Goal: Find specific page/section: Find specific page/section

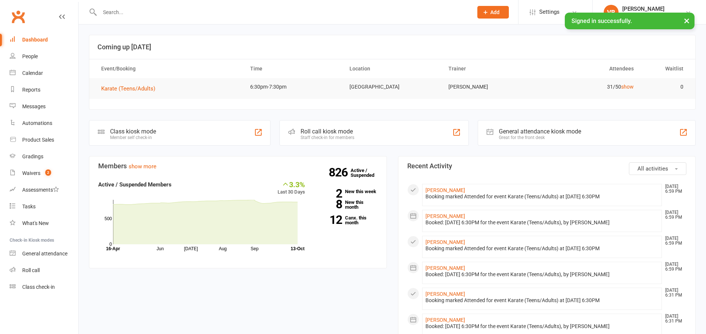
click at [108, 7] on input "text" at bounding box center [282, 12] width 370 height 10
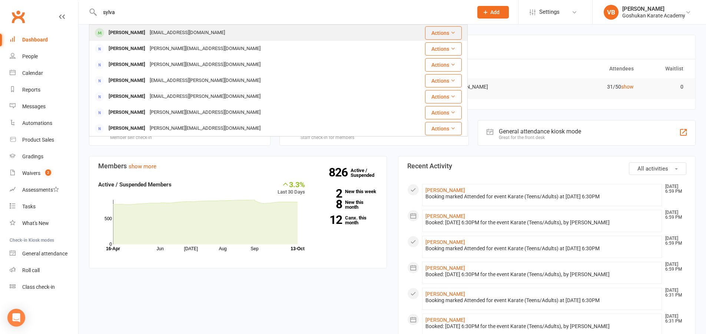
type input "sylva"
click at [120, 29] on div "[PERSON_NAME]" at bounding box center [126, 32] width 41 height 11
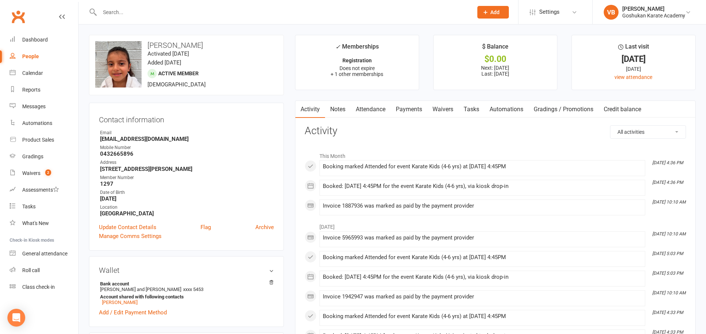
click at [139, 12] on input "text" at bounding box center [282, 12] width 370 height 10
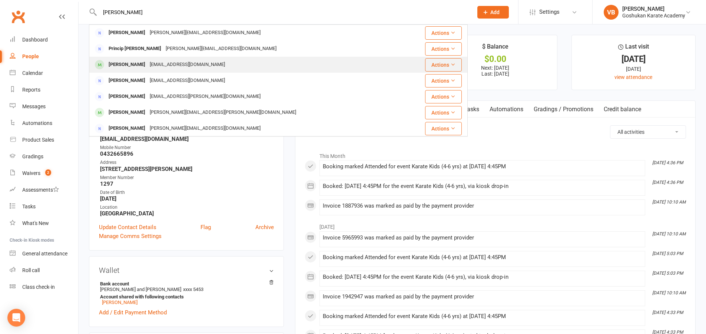
type input "[PERSON_NAME]"
click at [136, 63] on div "[PERSON_NAME]" at bounding box center [126, 64] width 41 height 11
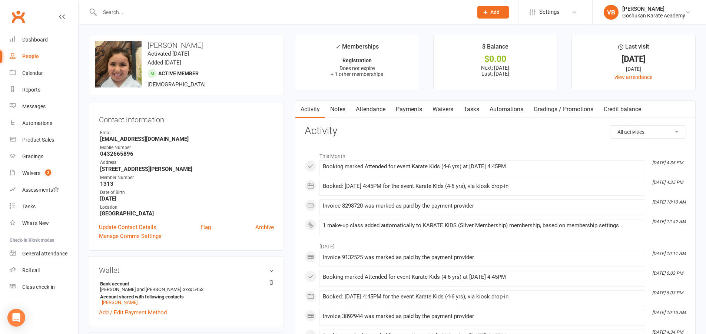
click at [133, 11] on input "text" at bounding box center [282, 12] width 370 height 10
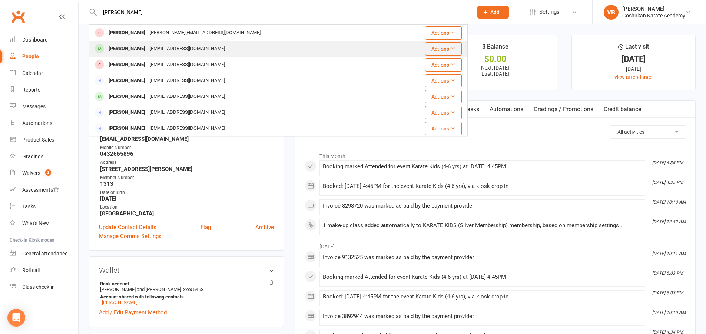
type input "[PERSON_NAME]"
click at [124, 48] on div "[PERSON_NAME]" at bounding box center [126, 48] width 41 height 11
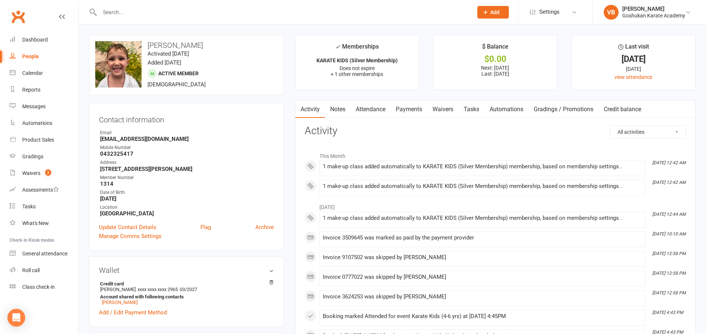
click at [126, 13] on input "text" at bounding box center [282, 12] width 370 height 10
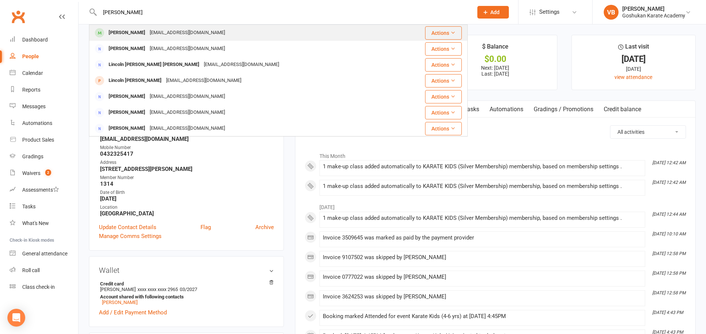
type input "[PERSON_NAME]"
click at [129, 29] on div "[PERSON_NAME]" at bounding box center [126, 32] width 41 height 11
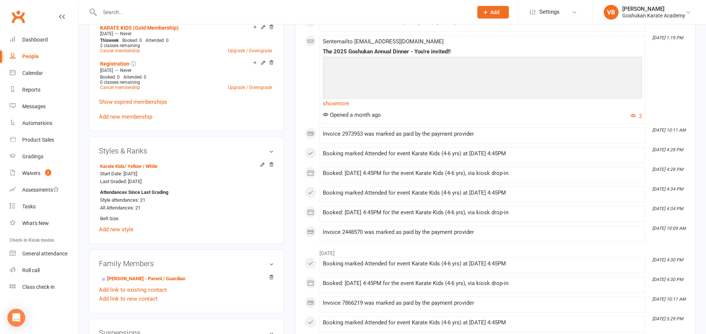
scroll to position [111, 0]
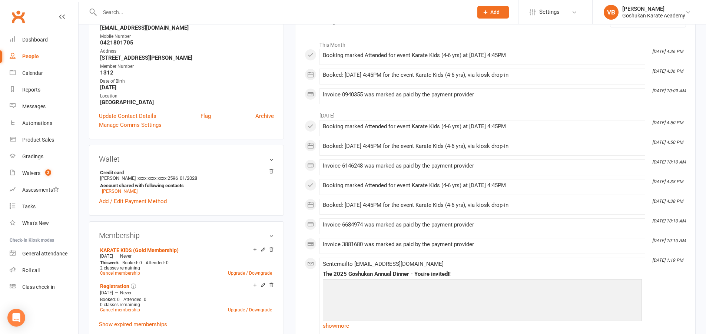
click at [119, 16] on input "text" at bounding box center [282, 12] width 370 height 10
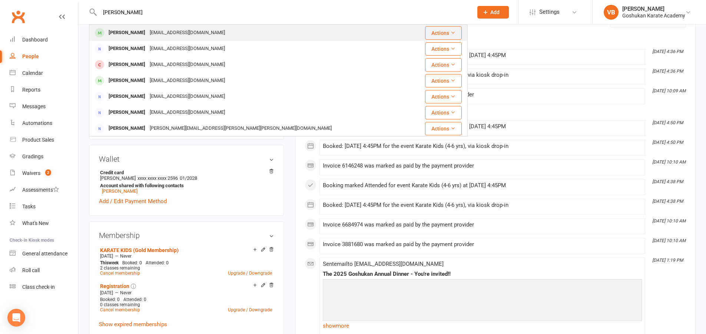
type input "[PERSON_NAME]"
click at [123, 33] on div "[PERSON_NAME]" at bounding box center [126, 32] width 41 height 11
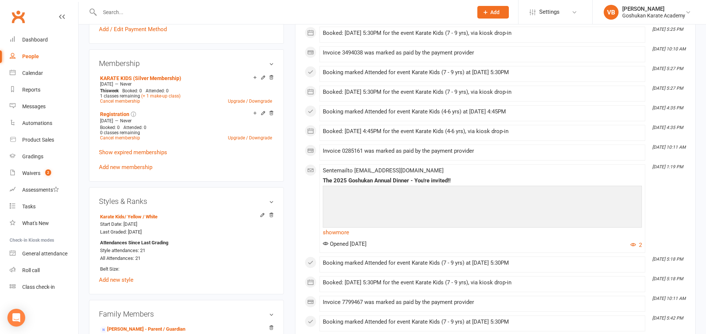
scroll to position [296, 0]
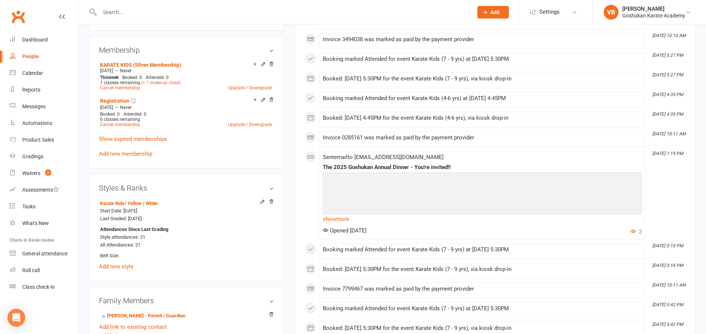
click at [115, 14] on input "text" at bounding box center [282, 12] width 370 height 10
type input "n"
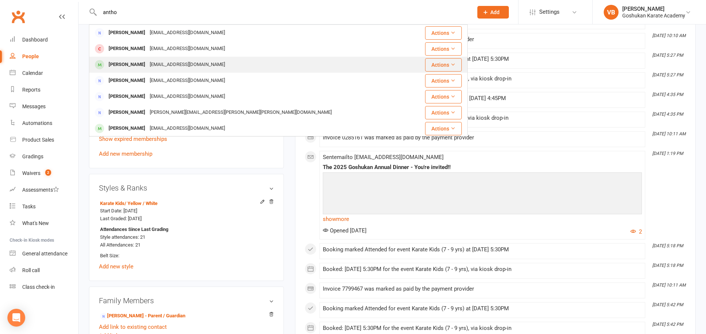
type input "antho"
click at [127, 60] on div "[PERSON_NAME]" at bounding box center [126, 64] width 41 height 11
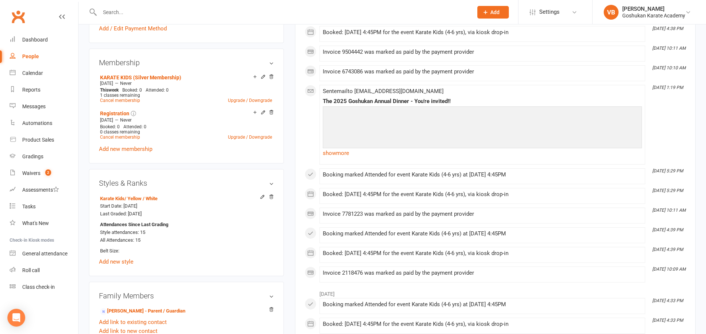
scroll to position [296, 0]
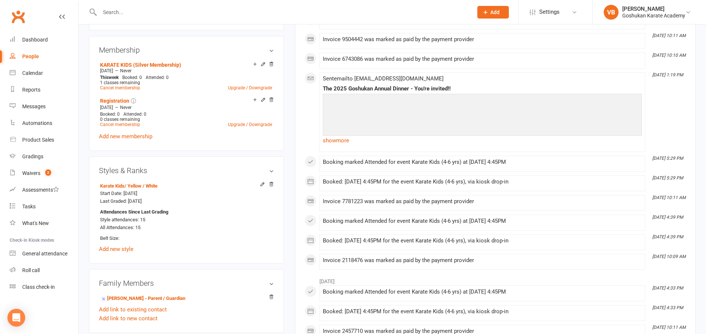
click at [146, 17] on input "text" at bounding box center [282, 12] width 370 height 10
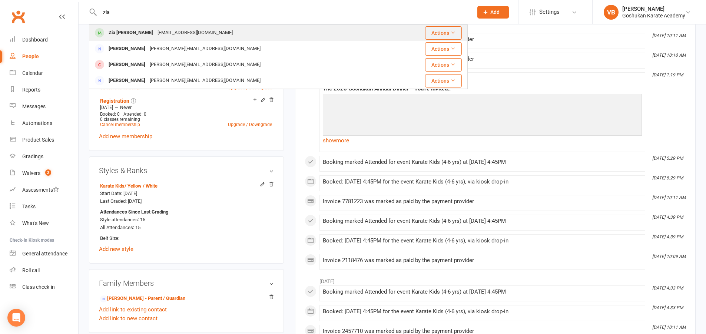
type input "zia"
click at [155, 29] on div "[EMAIL_ADDRESS][DOMAIN_NAME]" at bounding box center [195, 32] width 80 height 11
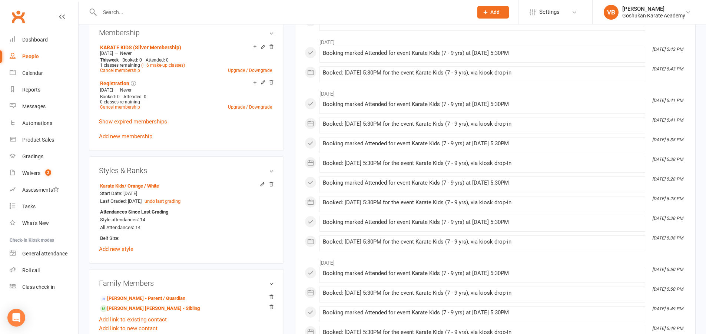
scroll to position [148, 0]
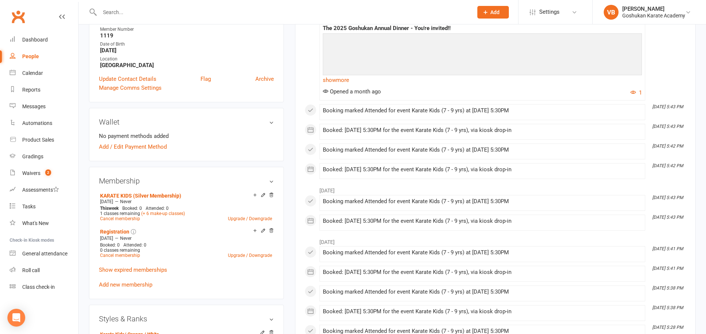
click at [116, 18] on div at bounding box center [278, 12] width 379 height 24
click at [126, 10] on input "text" at bounding box center [282, 12] width 370 height 10
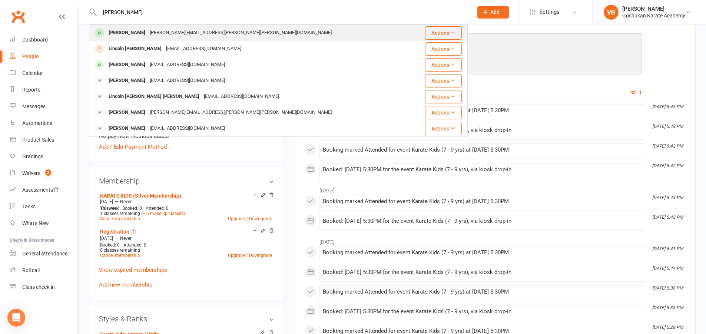
type input "[PERSON_NAME]"
click at [133, 28] on div "[PERSON_NAME]" at bounding box center [126, 32] width 41 height 11
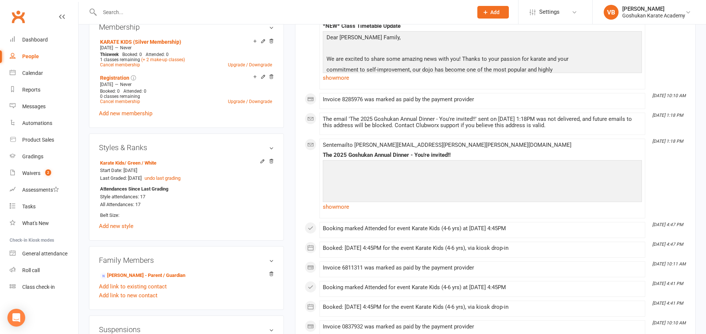
scroll to position [333, 0]
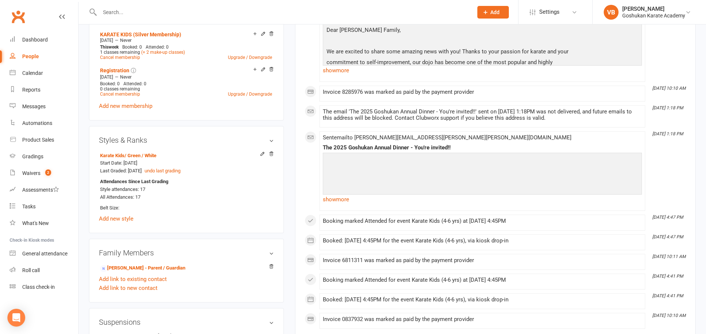
click at [122, 15] on input "text" at bounding box center [282, 12] width 370 height 10
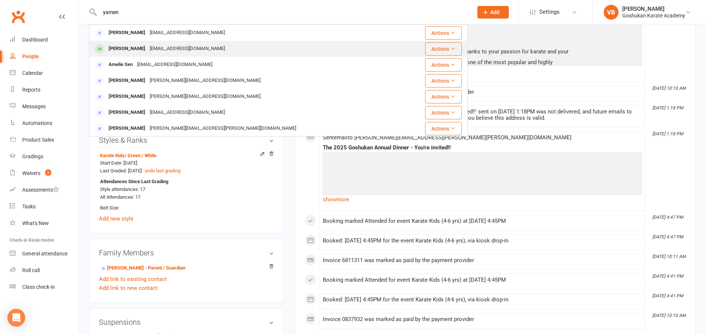
type input "yamen"
click at [129, 47] on div "[PERSON_NAME]" at bounding box center [126, 48] width 41 height 11
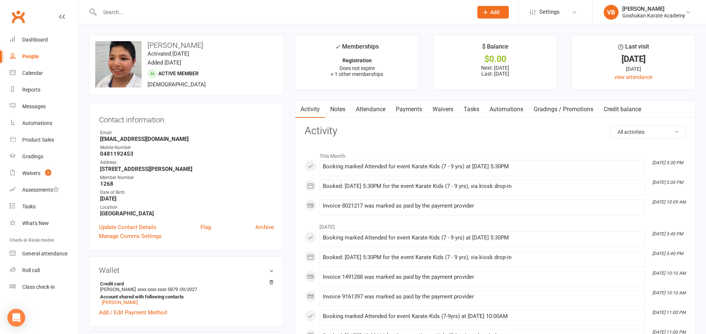
click at [121, 9] on input "text" at bounding box center [282, 12] width 370 height 10
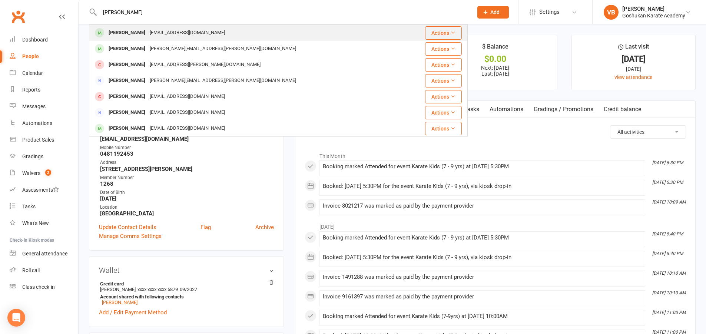
type input "[PERSON_NAME]"
click at [149, 33] on div "[EMAIL_ADDRESS][DOMAIN_NAME]" at bounding box center [187, 32] width 80 height 11
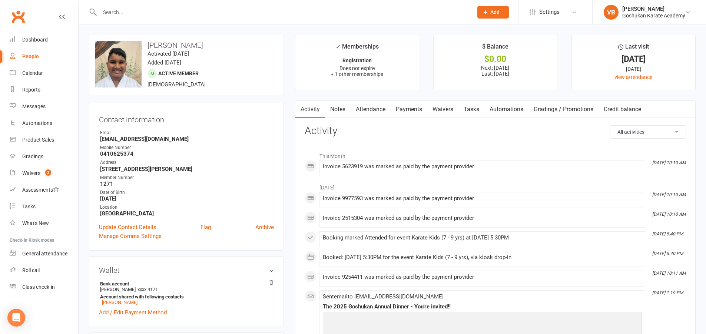
click at [116, 13] on input "text" at bounding box center [282, 12] width 370 height 10
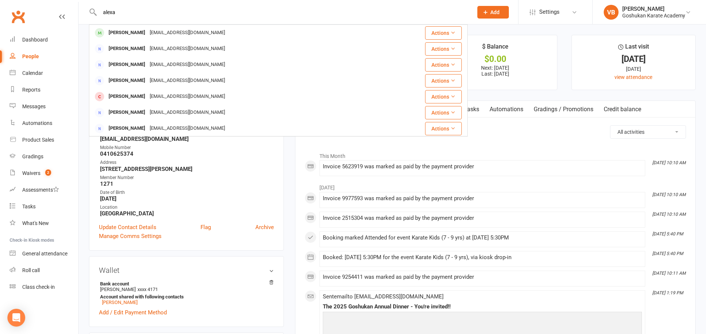
drag, startPoint x: 122, startPoint y: 10, endPoint x: 95, endPoint y: 5, distance: 27.0
click at [95, 5] on div "[PERSON_NAME] [EMAIL_ADDRESS][DOMAIN_NAME] Actions [PERSON_NAME] [PERSON_NAME][…" at bounding box center [278, 12] width 379 height 24
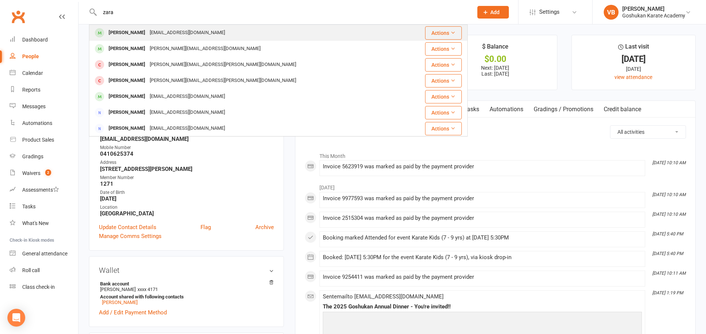
type input "zara"
click at [110, 34] on div "[PERSON_NAME]" at bounding box center [126, 32] width 41 height 11
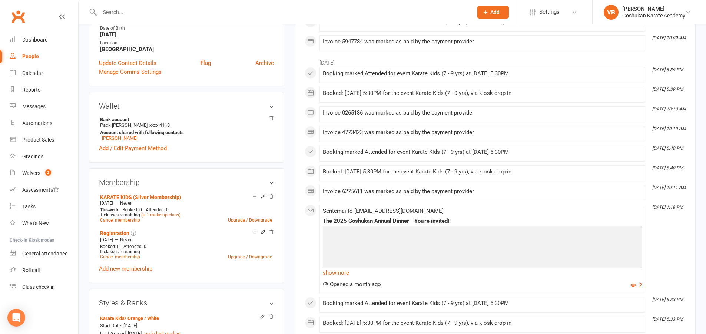
scroll to position [111, 0]
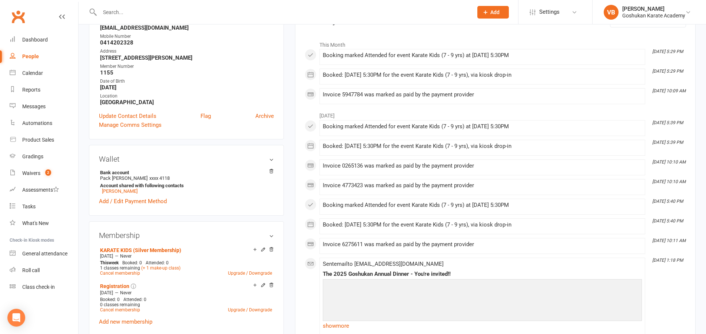
click at [127, 9] on input "text" at bounding box center [282, 12] width 370 height 10
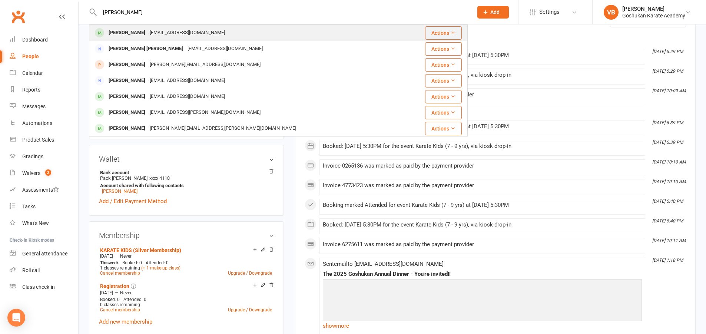
type input "[PERSON_NAME]"
click at [135, 29] on div "[PERSON_NAME]" at bounding box center [126, 32] width 41 height 11
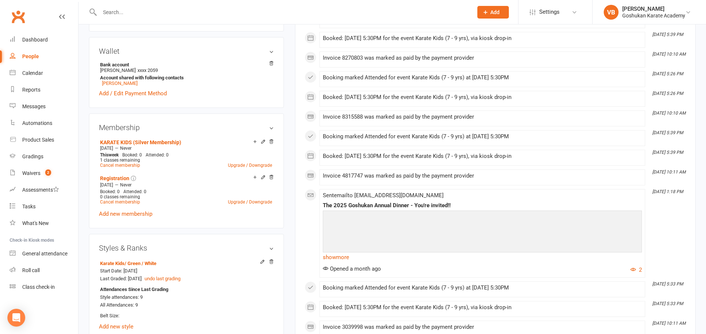
scroll to position [222, 0]
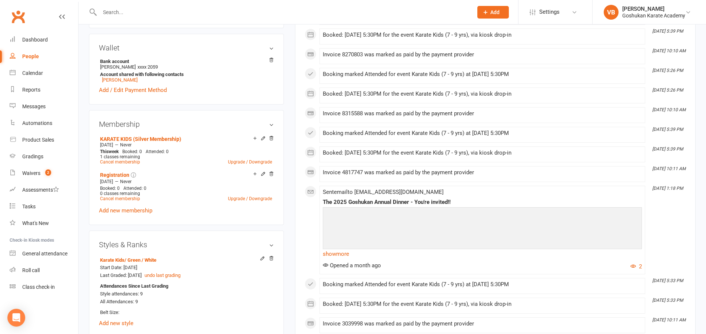
click at [120, 16] on input "text" at bounding box center [282, 12] width 370 height 10
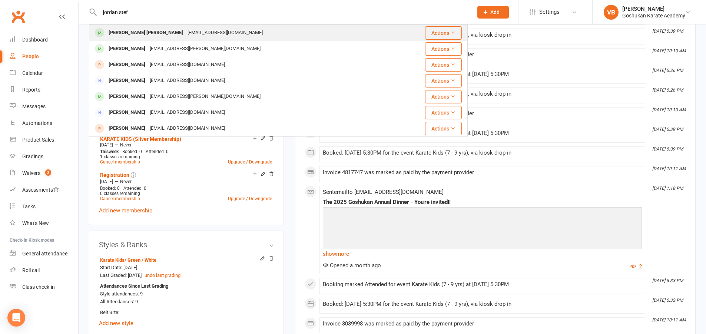
type input "jordan stef"
click at [130, 32] on div "[PERSON_NAME] [PERSON_NAME]" at bounding box center [145, 32] width 79 height 11
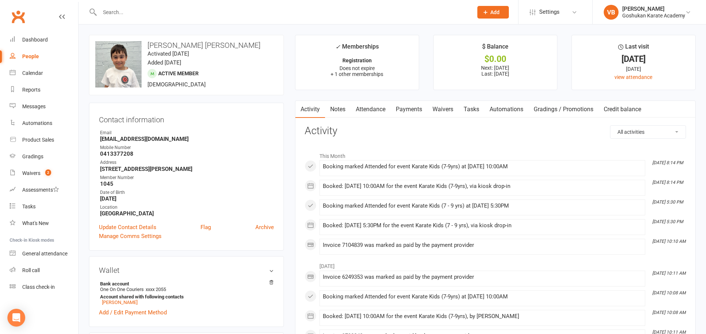
click at [138, 16] on input "text" at bounding box center [282, 12] width 370 height 10
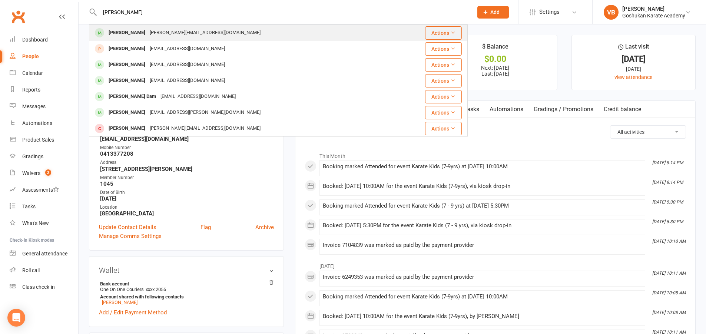
type input "[PERSON_NAME]"
click at [147, 35] on div "[PERSON_NAME][EMAIL_ADDRESS][DOMAIN_NAME]" at bounding box center [204, 32] width 115 height 11
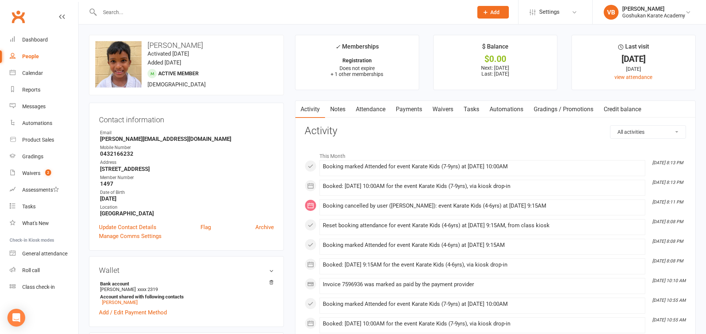
click at [126, 10] on input "text" at bounding box center [282, 12] width 370 height 10
click at [157, 13] on input "text" at bounding box center [282, 12] width 370 height 10
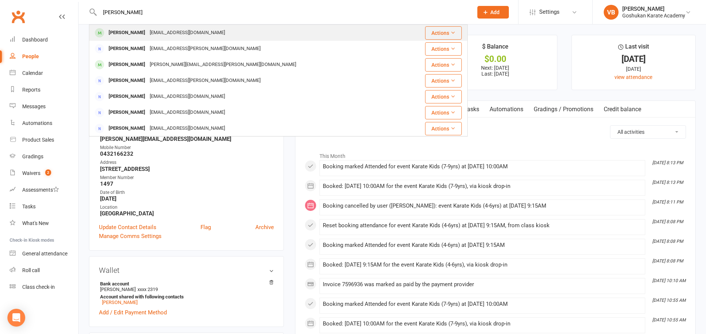
type input "[PERSON_NAME]"
click at [147, 30] on div "[EMAIL_ADDRESS][DOMAIN_NAME]" at bounding box center [187, 32] width 80 height 11
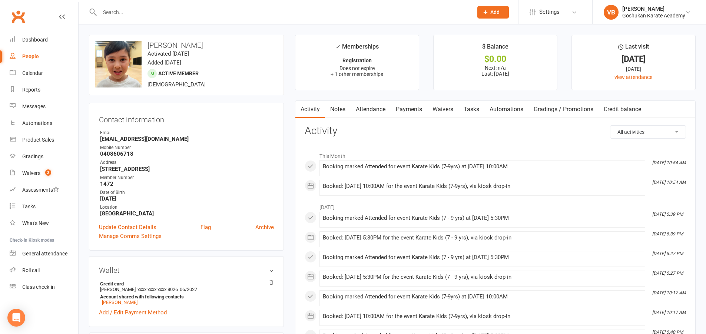
click at [141, 7] on input "text" at bounding box center [282, 12] width 370 height 10
click at [125, 13] on input "text" at bounding box center [282, 12] width 370 height 10
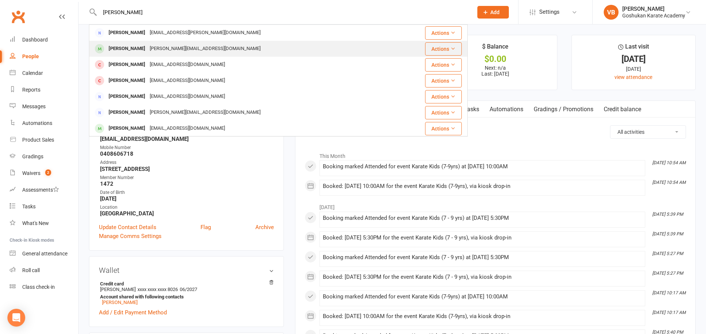
type input "[PERSON_NAME]"
click at [130, 46] on div "[PERSON_NAME]" at bounding box center [126, 48] width 41 height 11
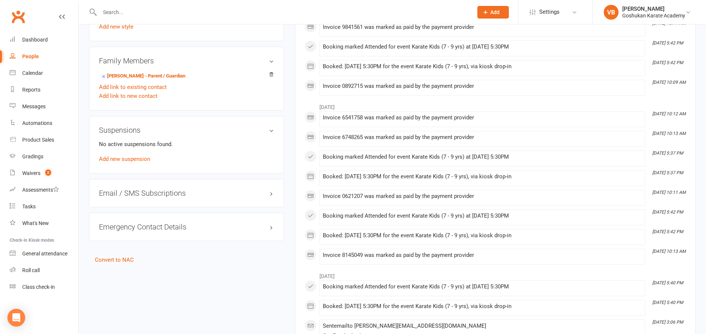
scroll to position [370, 0]
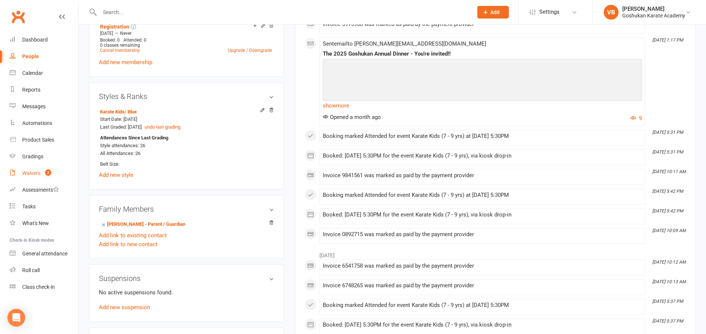
click at [31, 170] on div "Waivers" at bounding box center [31, 173] width 18 height 6
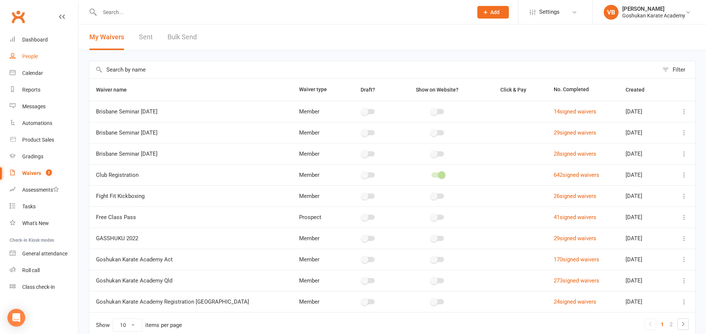
click at [30, 56] on div "People" at bounding box center [30, 56] width 16 height 6
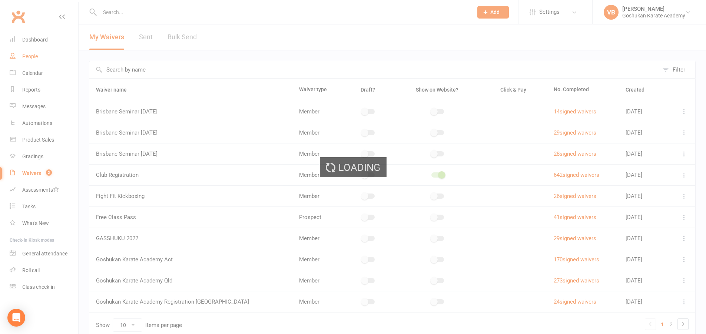
select select "50"
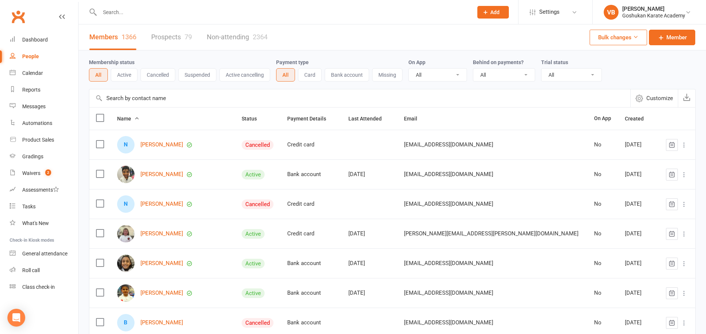
click at [139, 9] on input "text" at bounding box center [282, 12] width 370 height 10
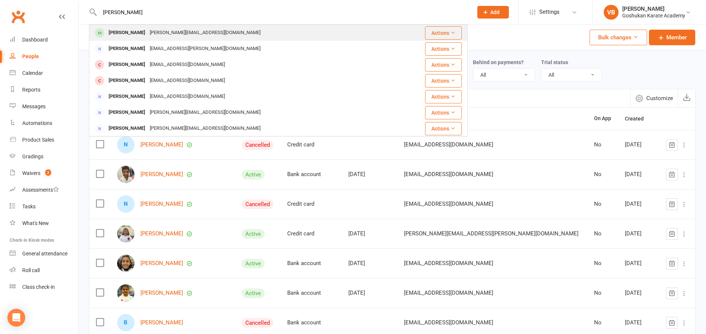
type input "[PERSON_NAME]"
click at [137, 35] on div "[PERSON_NAME]" at bounding box center [126, 32] width 41 height 11
